Goal: Task Accomplishment & Management: Use online tool/utility

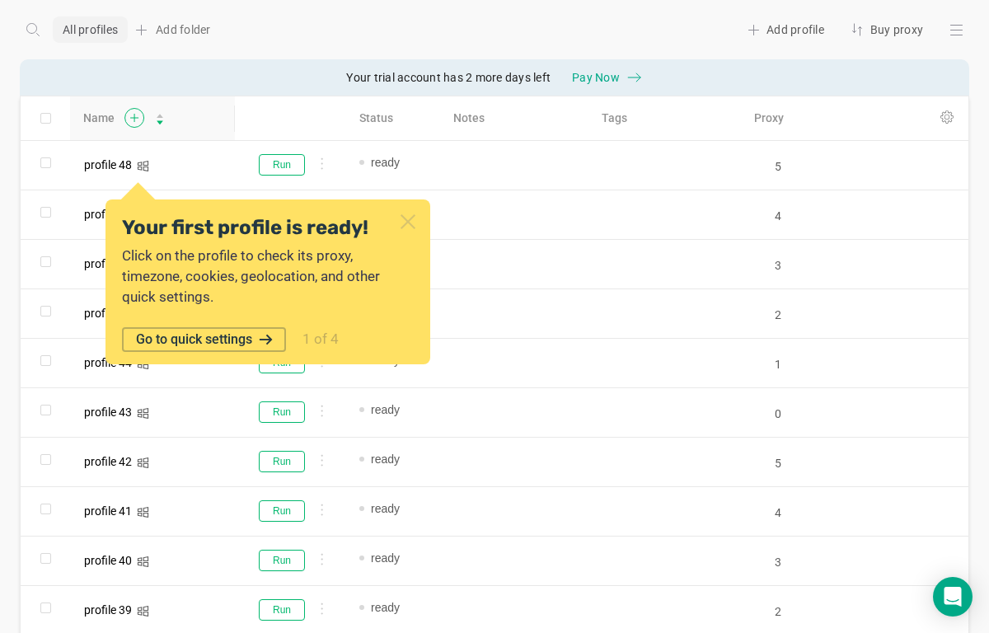
click at [130, 114] on icon at bounding box center [134, 118] width 21 height 20
click at [411, 217] on icon at bounding box center [407, 221] width 21 height 21
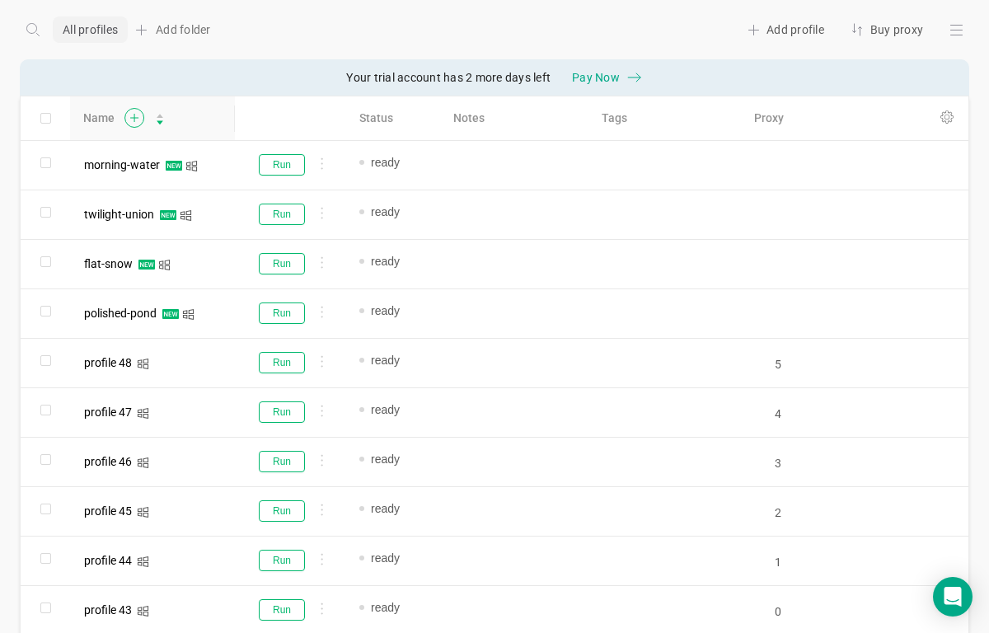
click at [140, 121] on icon at bounding box center [134, 118] width 21 height 20
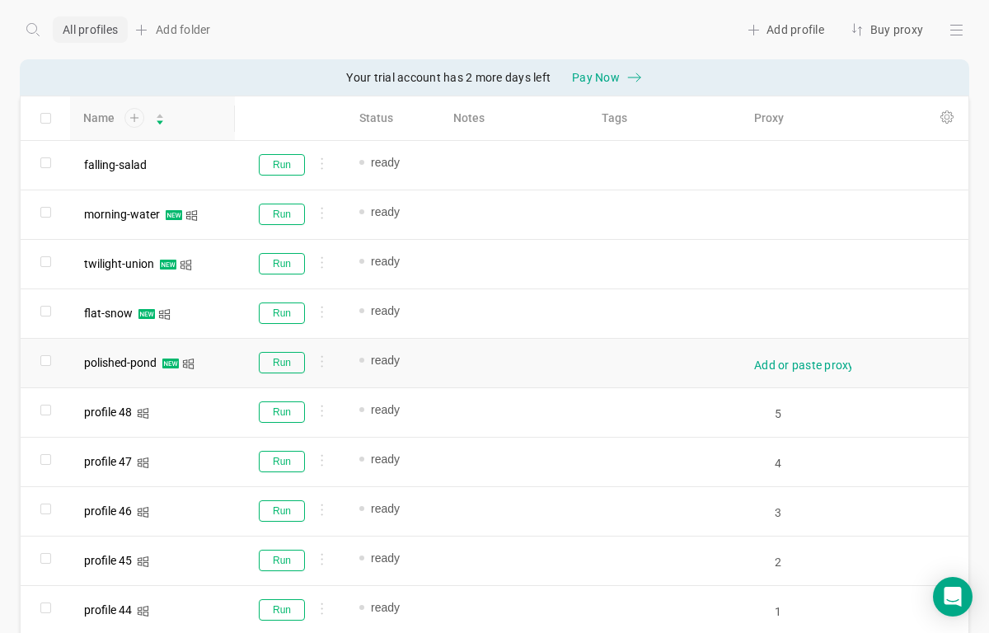
click at [773, 364] on div "Add or paste proxy" at bounding box center [804, 365] width 101 height 16
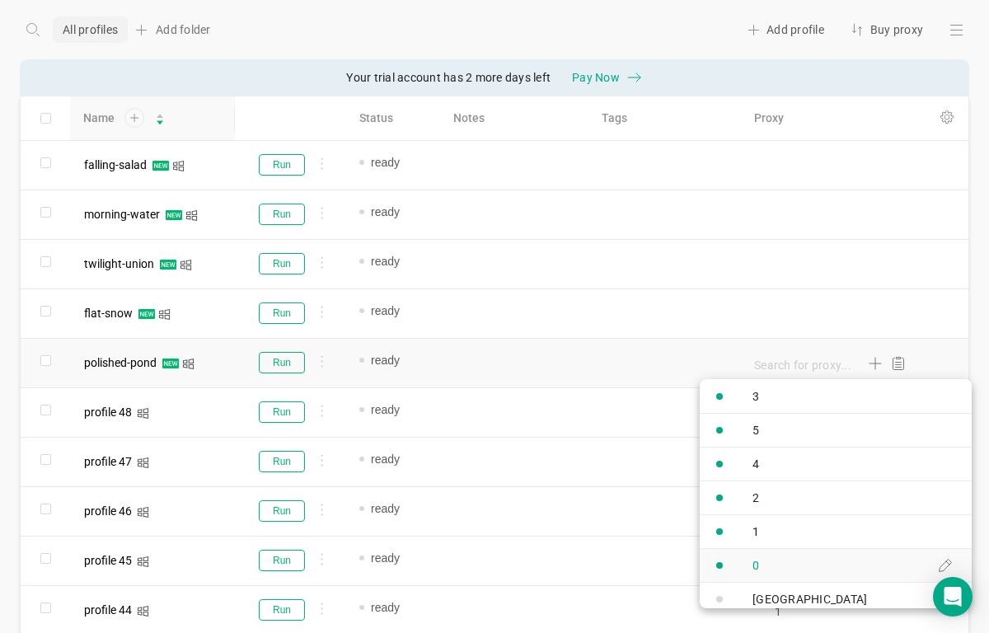
click at [774, 563] on div "0" at bounding box center [738, 565] width 79 height 30
type input "0"
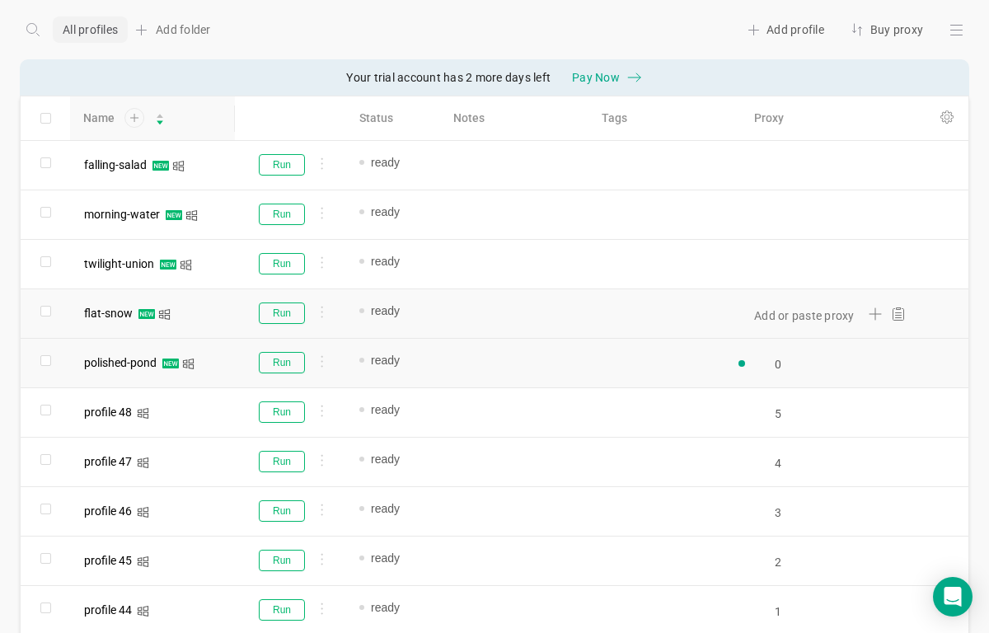
click at [770, 326] on div "Add or paste proxy" at bounding box center [826, 313] width 183 height 49
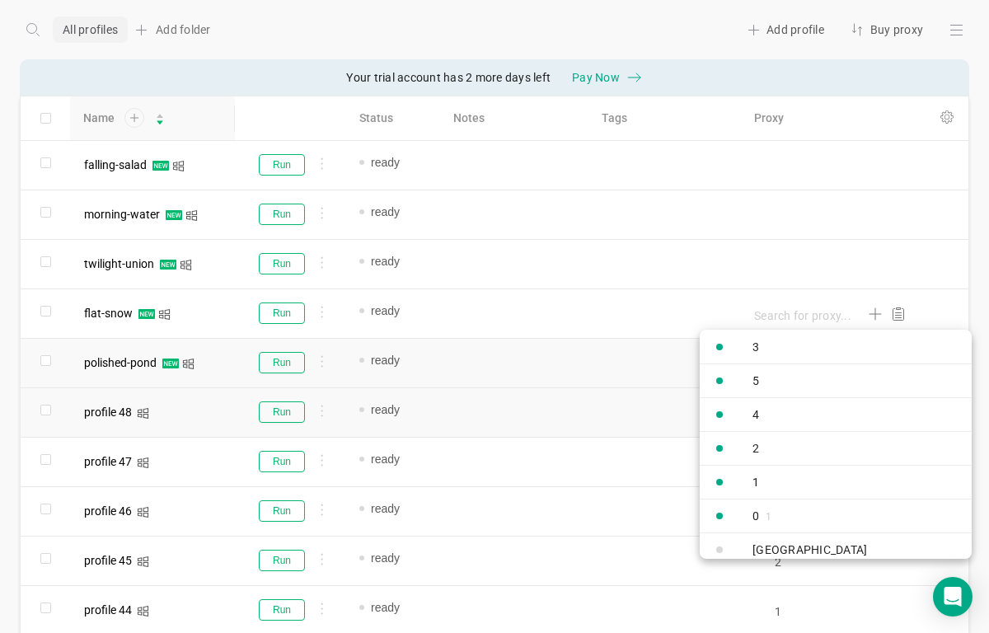
click at [770, 480] on div "1" at bounding box center [738, 482] width 79 height 30
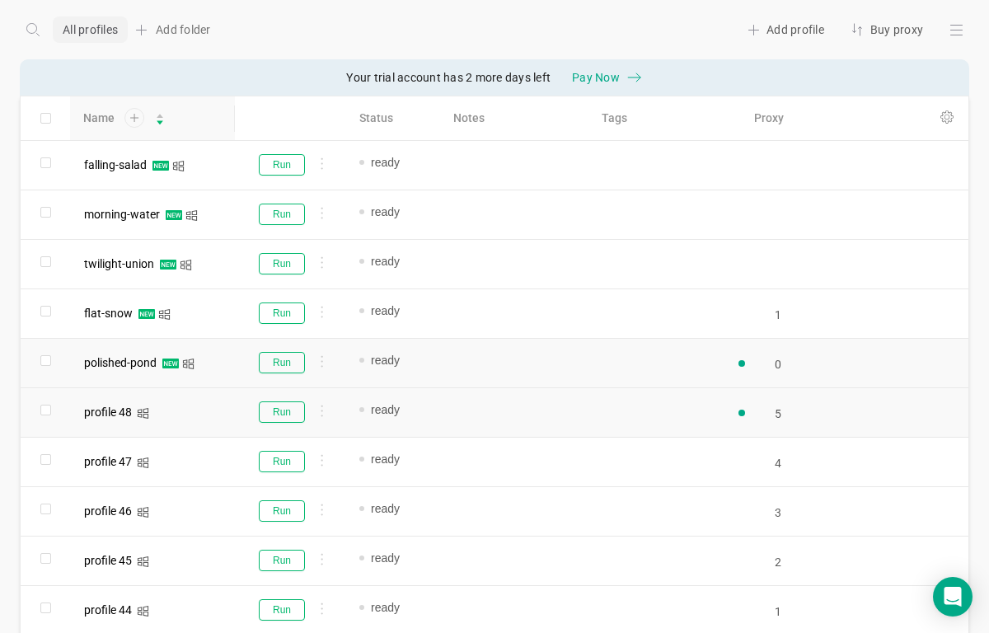
type input "1"
click at [771, 255] on div "Add or paste proxy" at bounding box center [795, 265] width 120 height 20
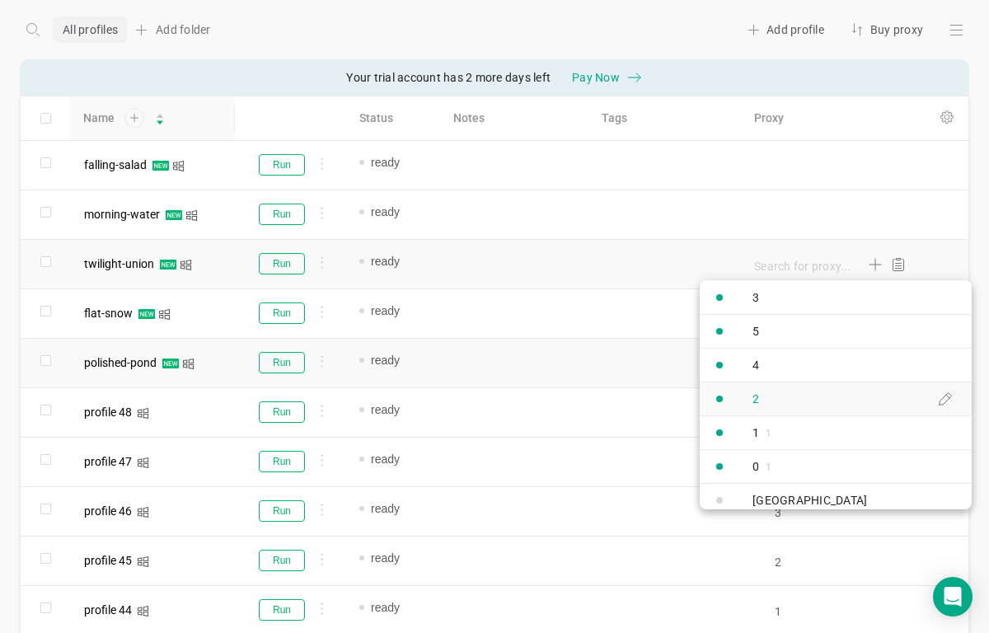
click at [784, 407] on link "2" at bounding box center [835, 398] width 272 height 34
type input "2"
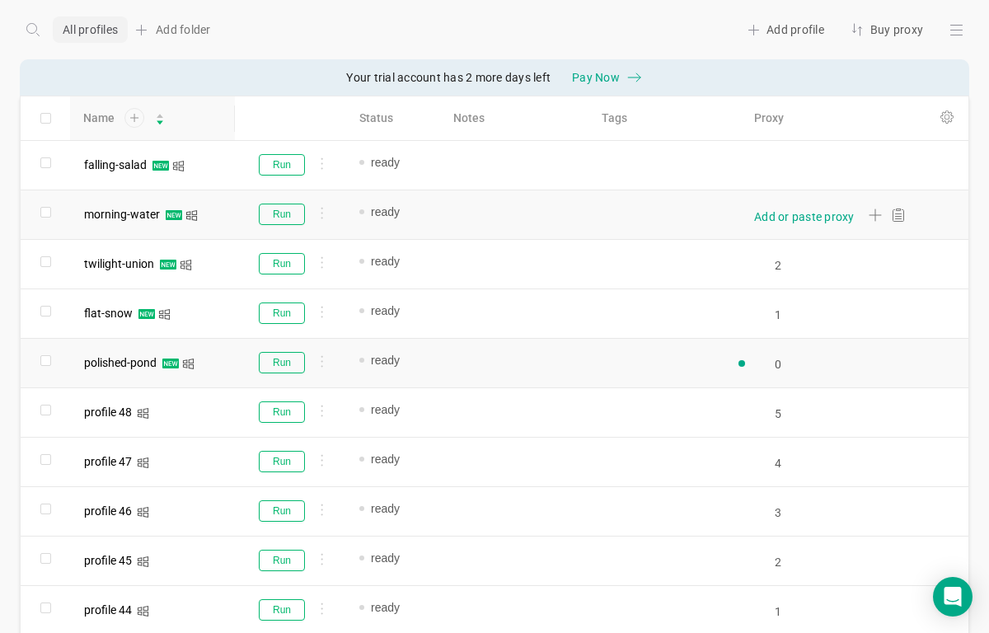
click at [779, 211] on div "Add or paste proxy" at bounding box center [804, 216] width 101 height 16
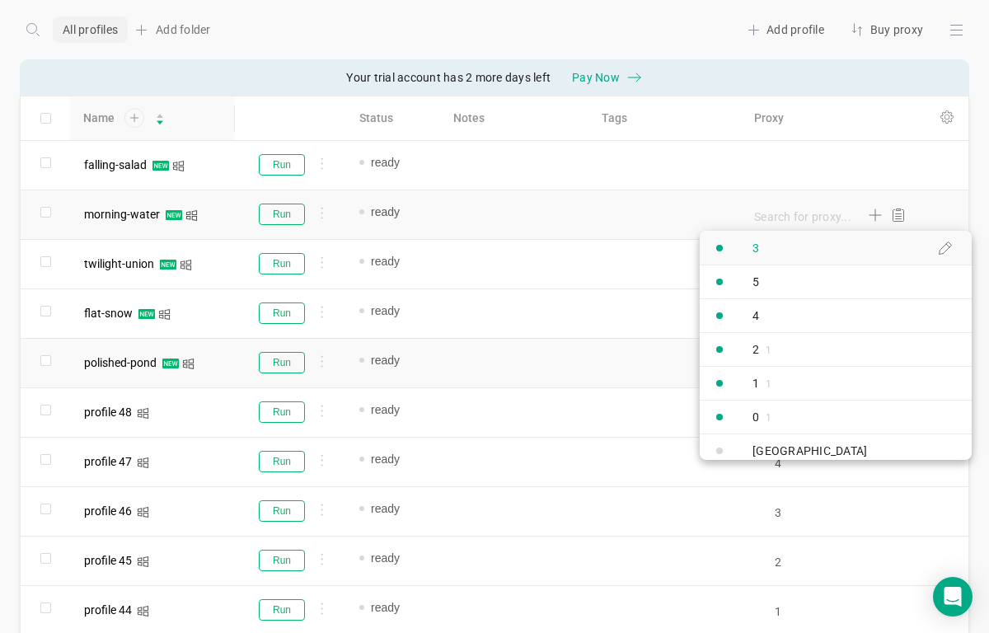
click at [782, 261] on link "3" at bounding box center [835, 248] width 272 height 34
type input "3"
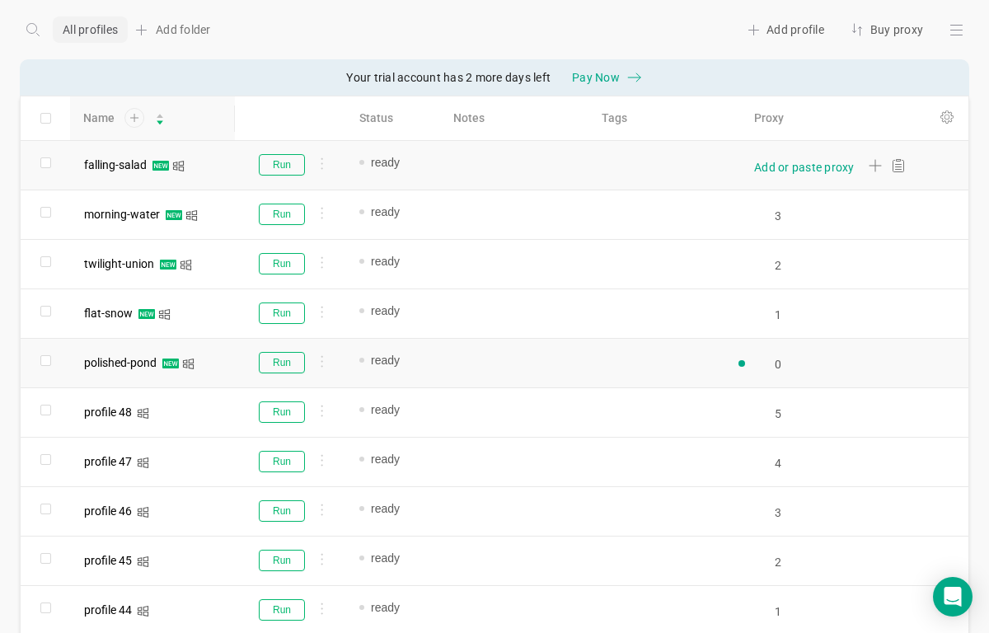
click at [774, 161] on div "Add or paste proxy" at bounding box center [804, 167] width 101 height 16
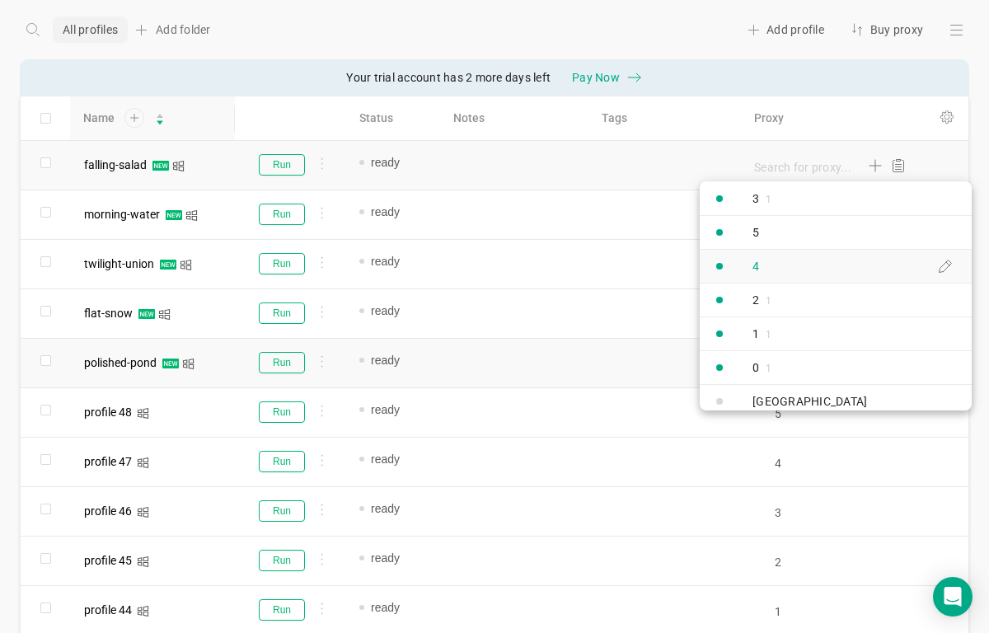
click at [765, 264] on div "4" at bounding box center [758, 266] width 13 height 13
type input "4"
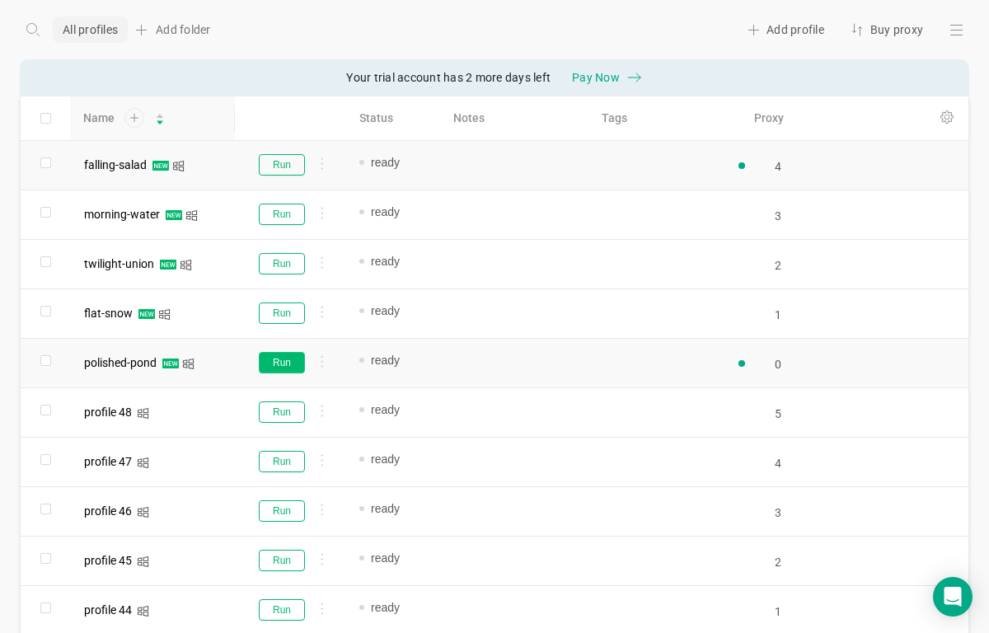
click at [277, 367] on button "Run" at bounding box center [282, 362] width 46 height 21
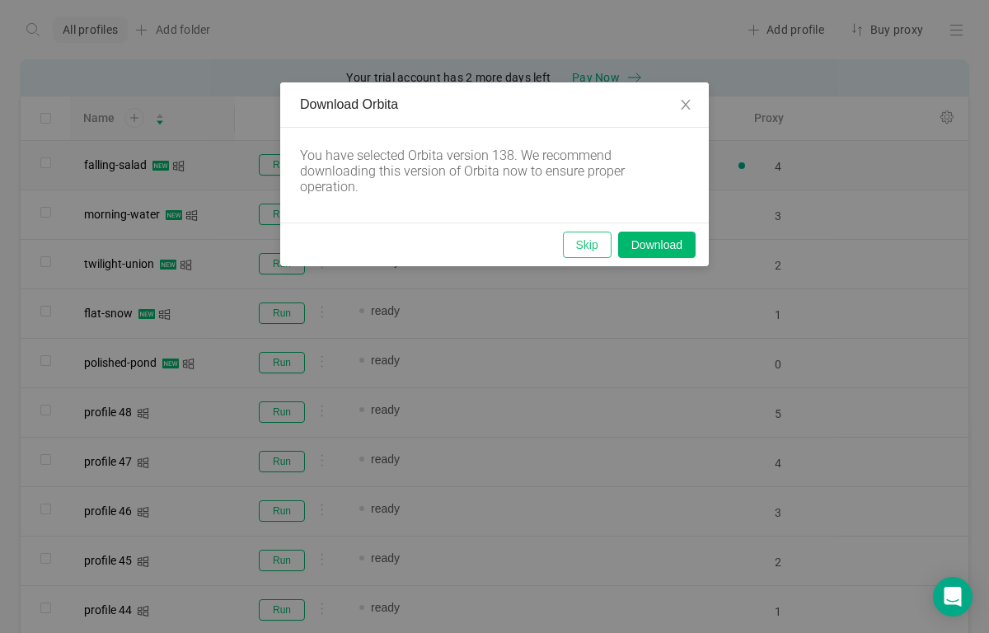
click at [596, 249] on button "Skip" at bounding box center [587, 245] width 49 height 26
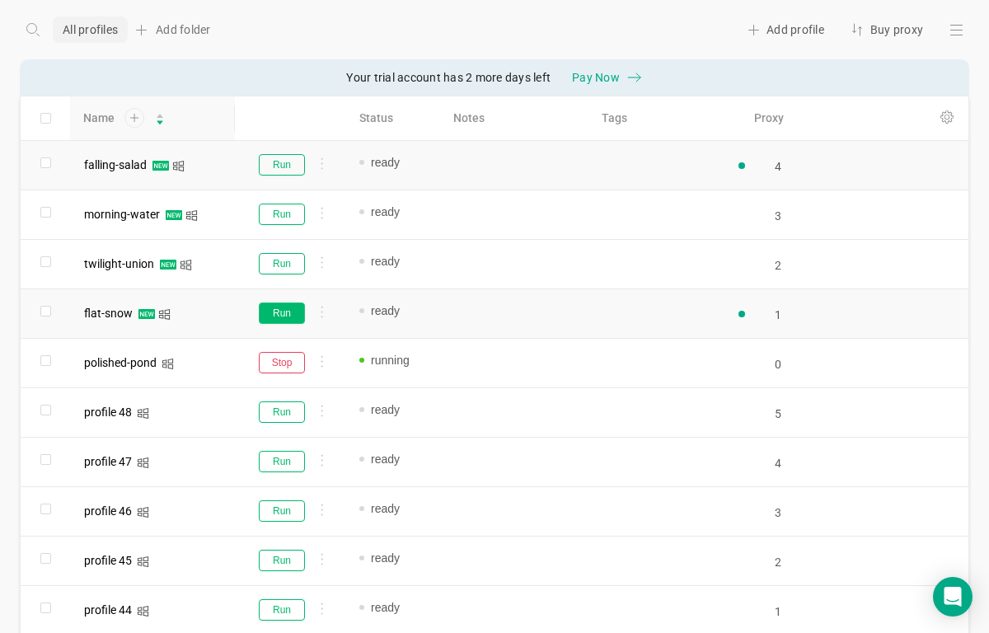
click at [278, 312] on button "Run" at bounding box center [282, 312] width 46 height 21
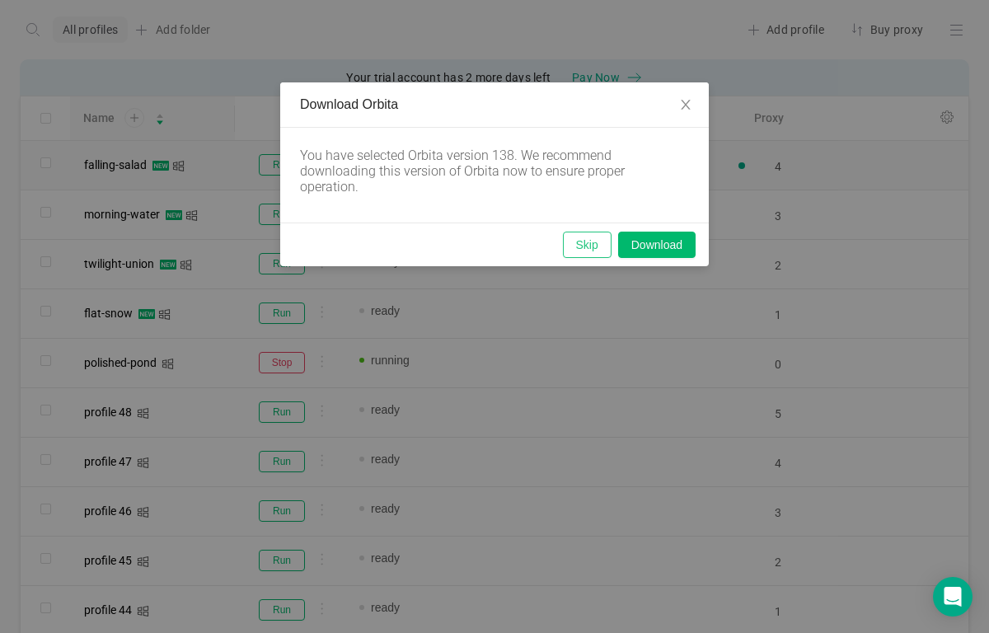
click at [575, 243] on button "Skip" at bounding box center [587, 245] width 49 height 26
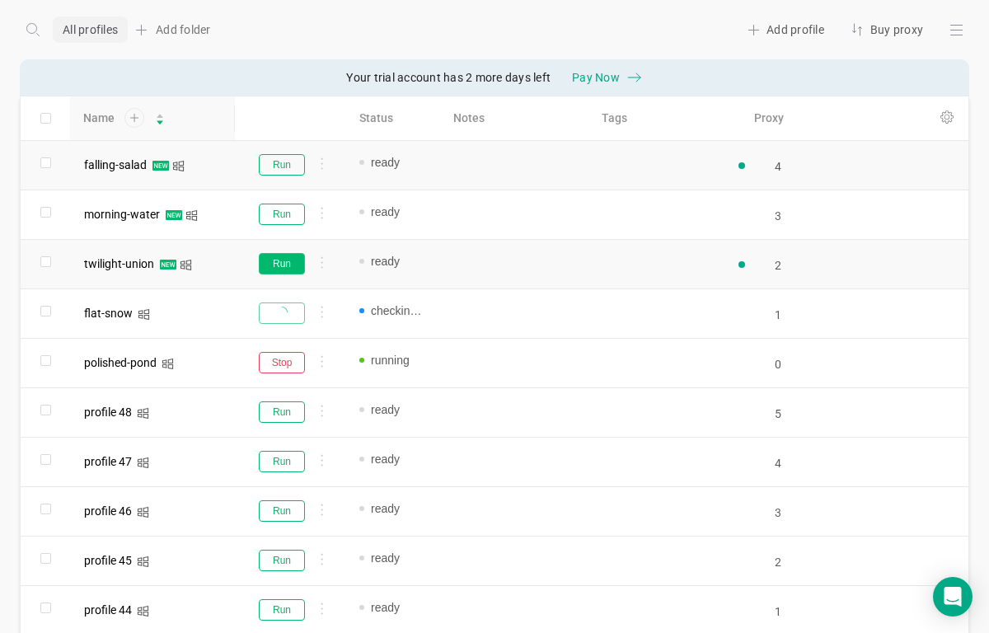
click at [280, 269] on button "Run" at bounding box center [282, 263] width 46 height 21
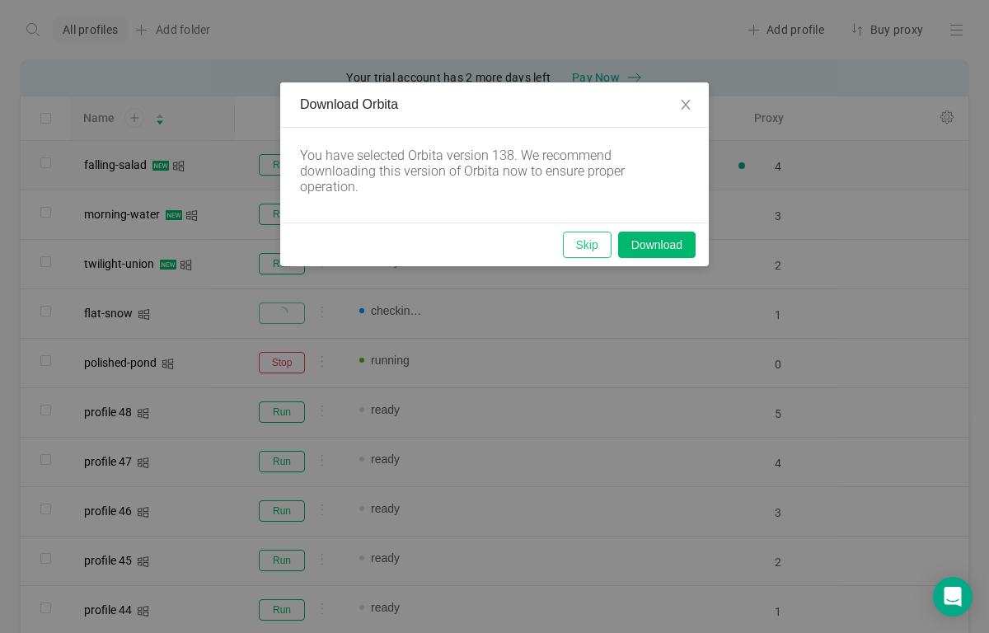
click at [590, 244] on button "Skip" at bounding box center [587, 245] width 49 height 26
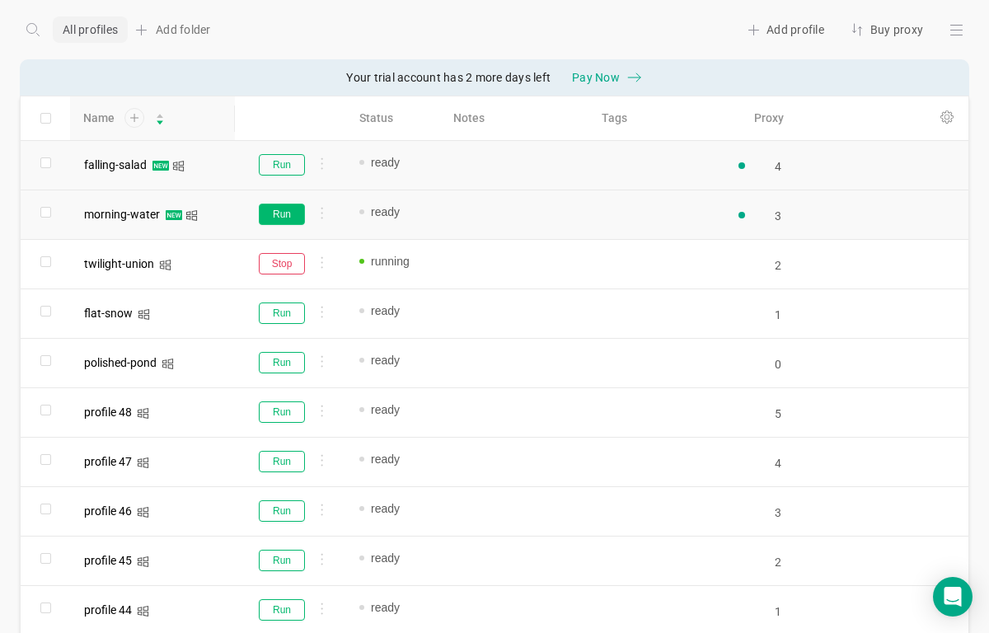
click at [274, 213] on button "Run" at bounding box center [282, 213] width 46 height 21
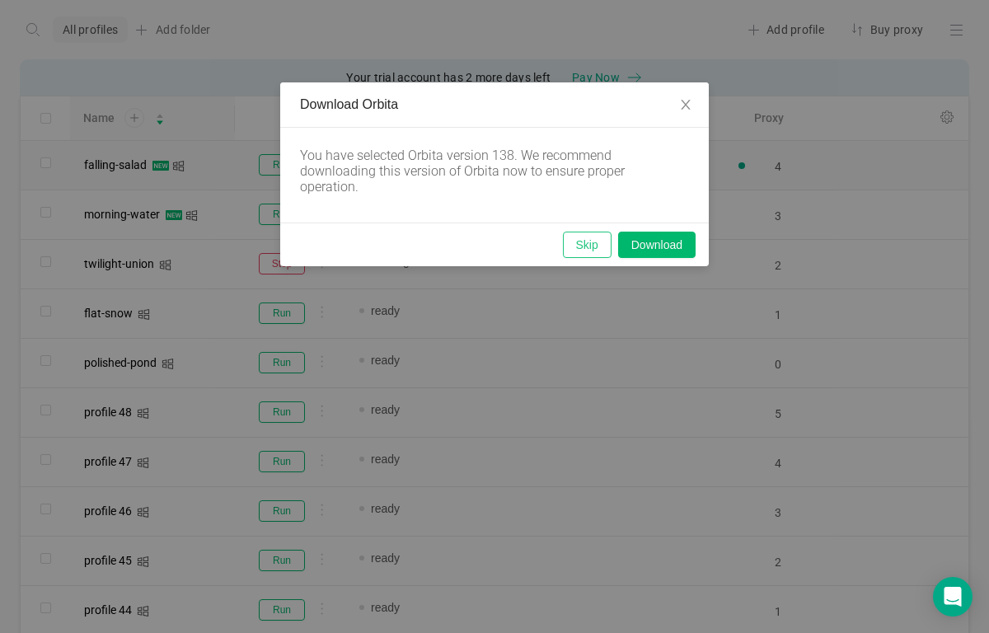
click at [578, 236] on button "Skip" at bounding box center [587, 245] width 49 height 26
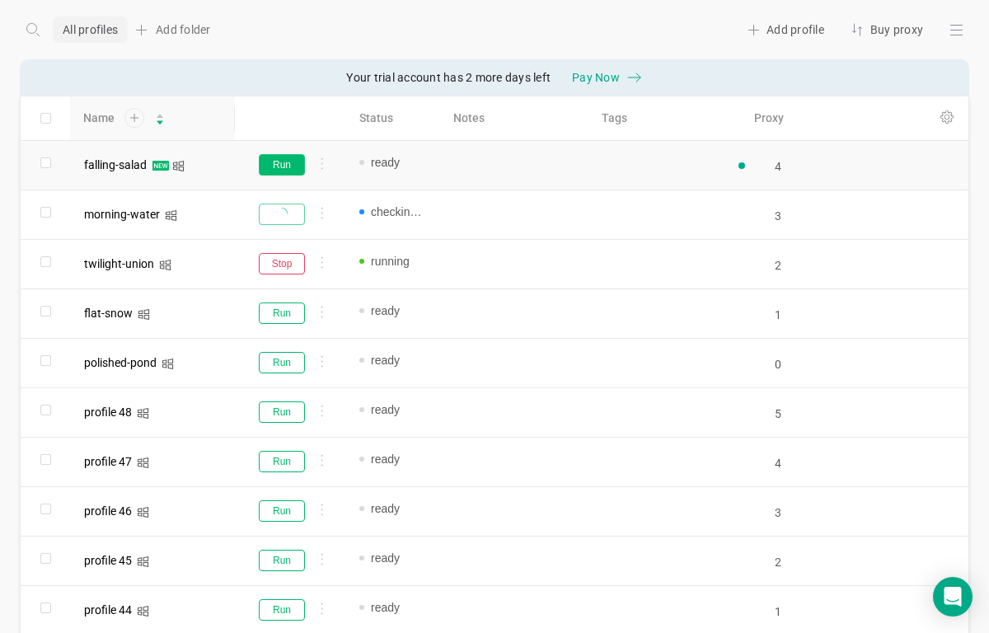
click at [280, 164] on button "Run" at bounding box center [282, 164] width 46 height 21
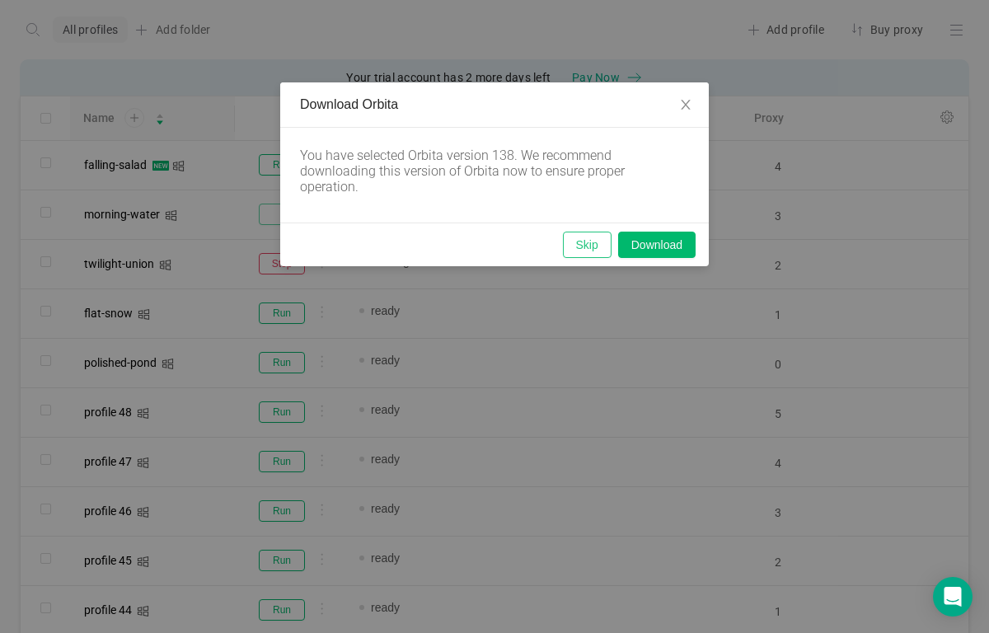
click at [594, 236] on button "Skip" at bounding box center [587, 245] width 49 height 26
